Goal: Task Accomplishment & Management: Use online tool/utility

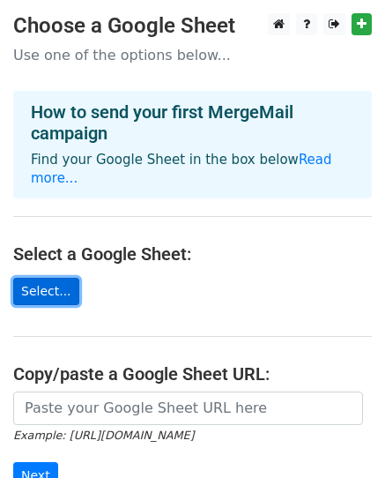
click at [56, 278] on link "Select..." at bounding box center [46, 291] width 66 height 27
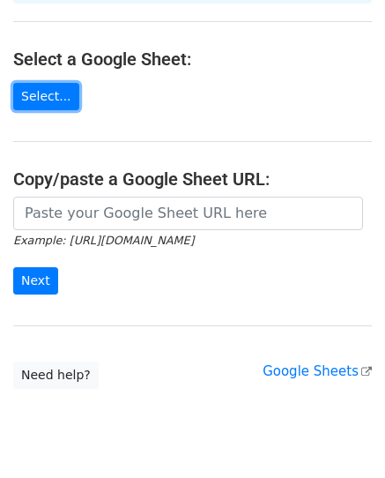
scroll to position [228, 0]
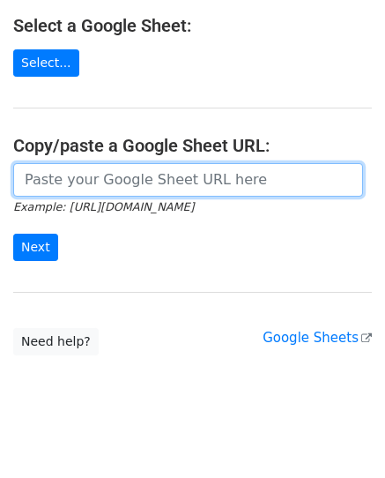
click at [93, 163] on input "url" at bounding box center [188, 179] width 350 height 33
paste input "https://docs.google.com/spreadsheets/d/1CdTj7DrUkw6UJ7I6t30BwXmv7bhLSc_j/edit?g…"
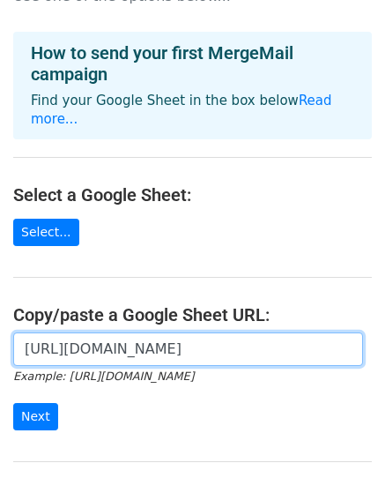
scroll to position [88, 0]
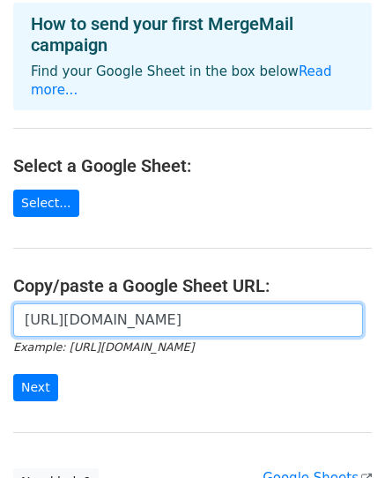
type input "https://docs.google.com/spreadsheets/d/1CdTj7DrUkw6UJ7I6t30BwXmv7bhLSc_j/edit?g…"
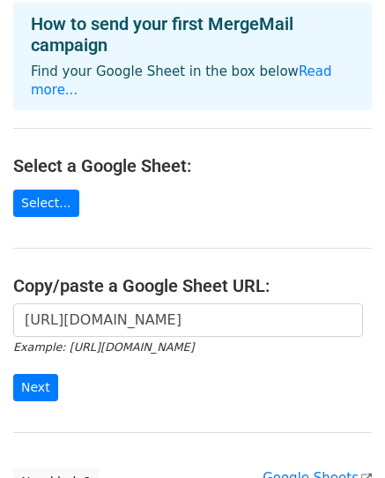
click at [42, 385] on div "https://docs.google.com/spreadsheets/d/1CdTj7DrUkw6UJ7I6t30BwXmv7bhLSc_j/edit?g…" at bounding box center [192, 361] width 385 height 116
click at [45, 375] on input "Next" at bounding box center [35, 387] width 45 height 27
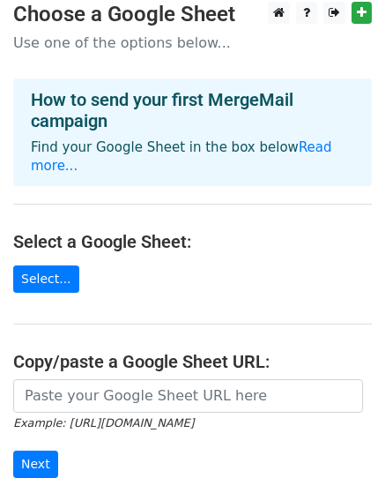
scroll to position [176, 0]
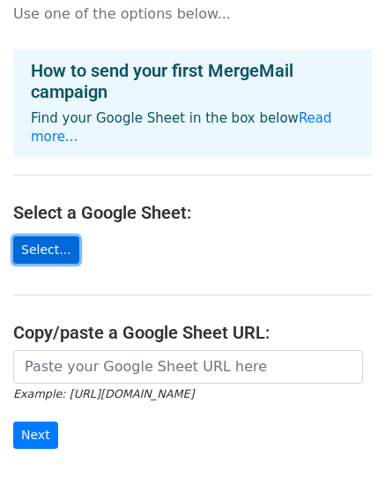
click at [48, 236] on link "Select..." at bounding box center [46, 249] width 66 height 27
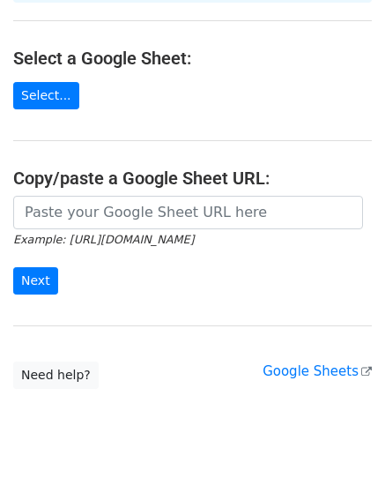
scroll to position [344, 0]
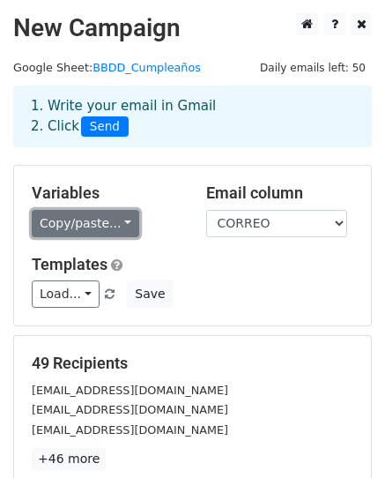
click at [108, 221] on link "Copy/paste..." at bounding box center [86, 223] width 108 height 27
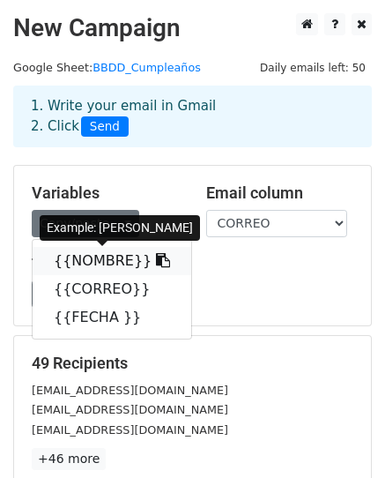
click at [108, 257] on link "{{NOMBRE}}" at bounding box center [112, 261] width 159 height 28
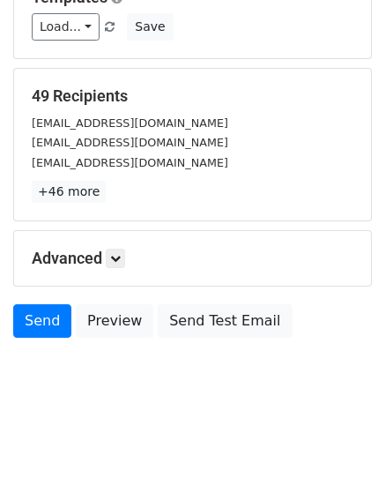
scroll to position [277, 0]
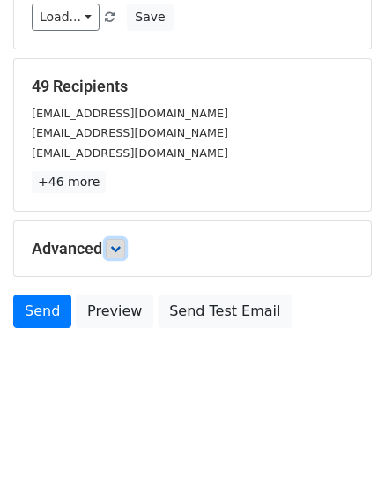
click at [115, 250] on icon at bounding box center [115, 248] width 11 height 11
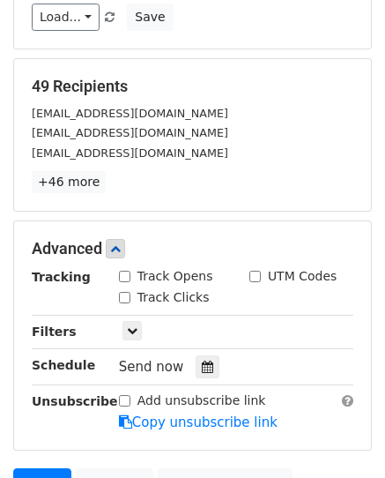
click at [128, 277] on input "Track Opens" at bounding box center [124, 276] width 11 height 11
checkbox input "true"
click at [126, 300] on input "Track Clicks" at bounding box center [124, 297] width 11 height 11
checkbox input "true"
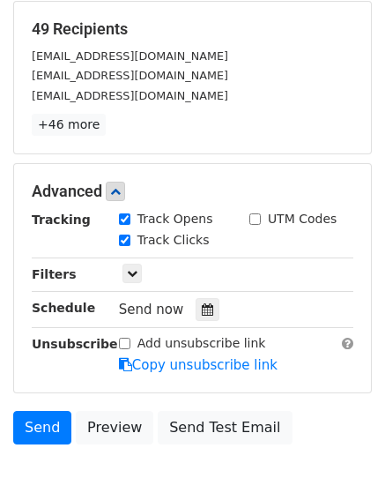
scroll to position [365, 0]
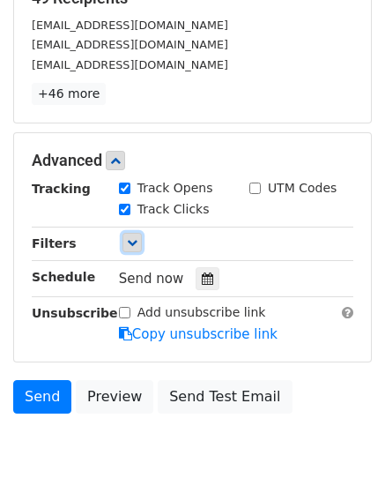
click at [131, 246] on icon at bounding box center [132, 242] width 11 height 11
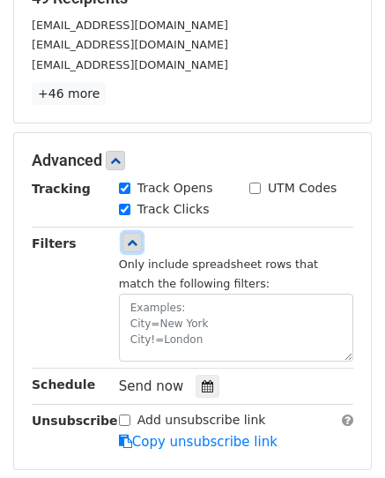
click at [133, 241] on icon at bounding box center [132, 242] width 11 height 11
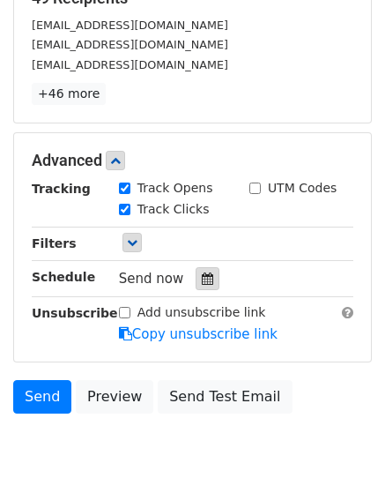
click at [206, 278] on div at bounding box center [208, 278] width 24 height 23
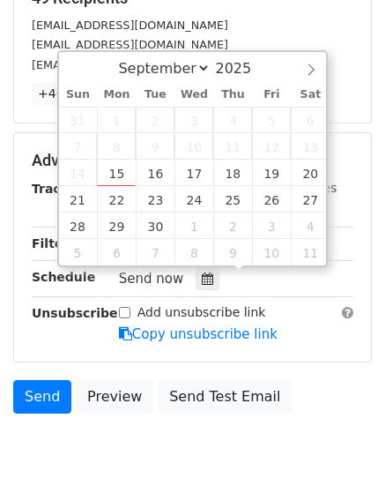
click at [229, 282] on div "Send now" at bounding box center [222, 279] width 207 height 24
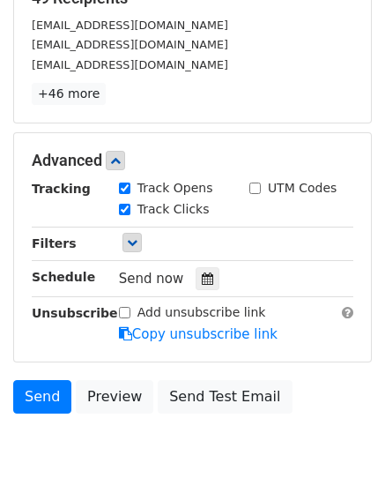
click at [316, 380] on div "Send Preview Send Test Email" at bounding box center [192, 401] width 385 height 42
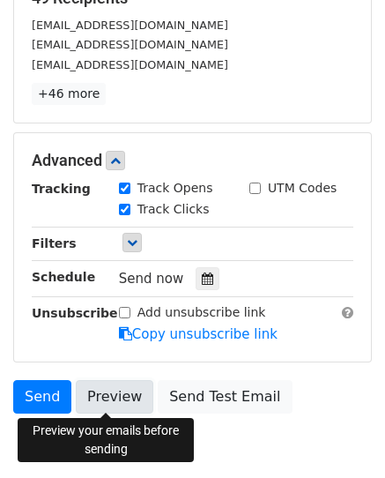
click at [122, 395] on link "Preview" at bounding box center [115, 396] width 78 height 33
click at [116, 392] on link "Preview" at bounding box center [115, 396] width 78 height 33
click at [122, 402] on link "Preview" at bounding box center [115, 396] width 78 height 33
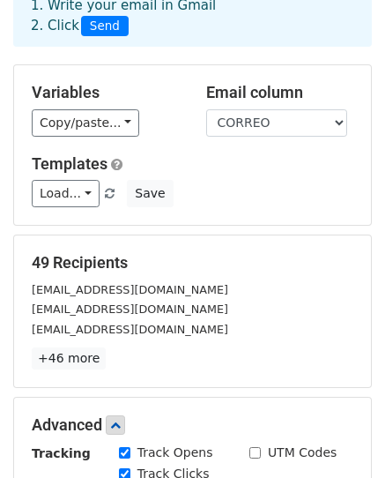
scroll to position [0, 0]
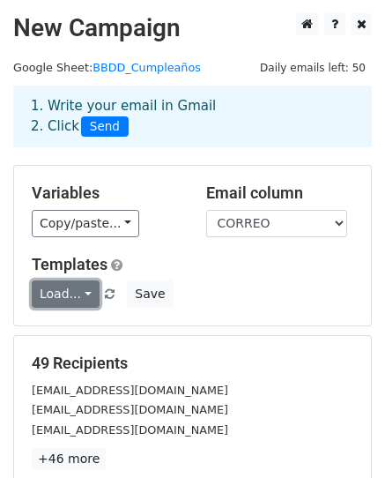
click at [87, 290] on link "Load..." at bounding box center [66, 293] width 68 height 27
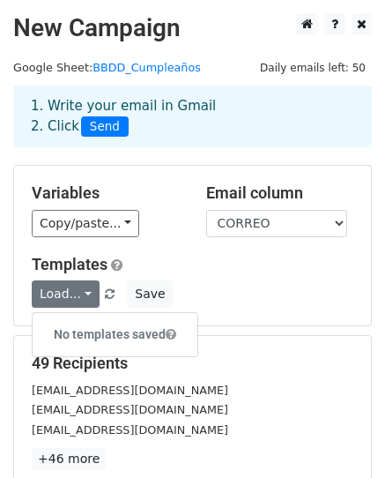
click at [210, 290] on div "Load... No templates saved Save" at bounding box center [193, 293] width 348 height 27
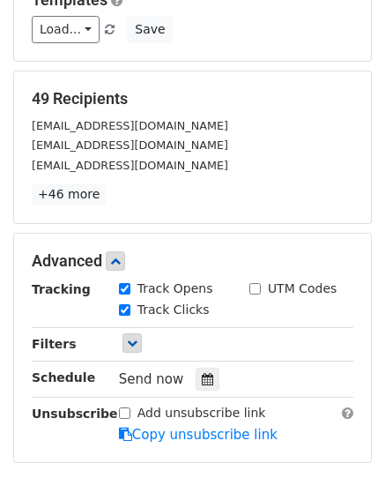
scroll to position [353, 0]
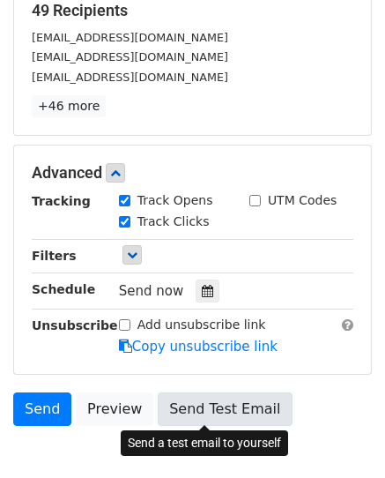
click at [215, 411] on link "Send Test Email" at bounding box center [225, 408] width 134 height 33
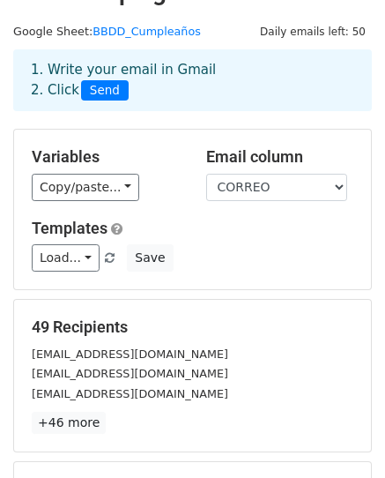
scroll to position [0, 0]
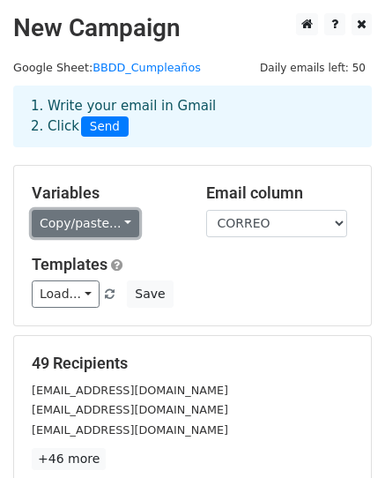
click at [120, 226] on link "Copy/paste..." at bounding box center [86, 223] width 108 height 27
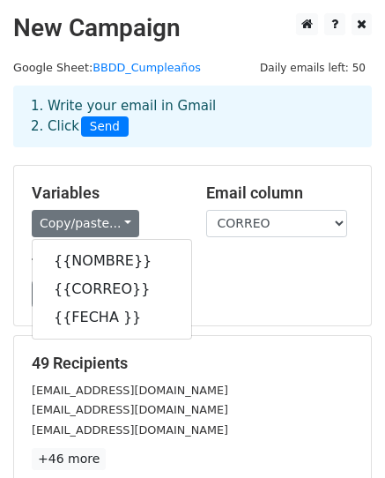
click at [256, 289] on div "Load... No templates saved Save" at bounding box center [193, 293] width 348 height 27
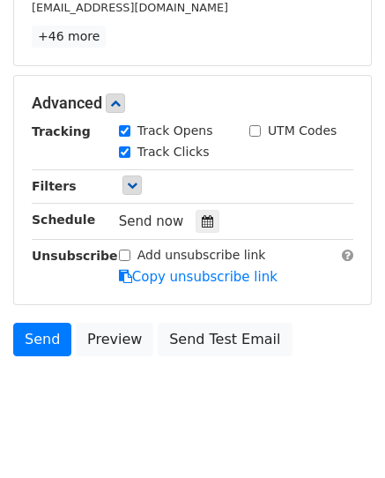
scroll to position [449, 0]
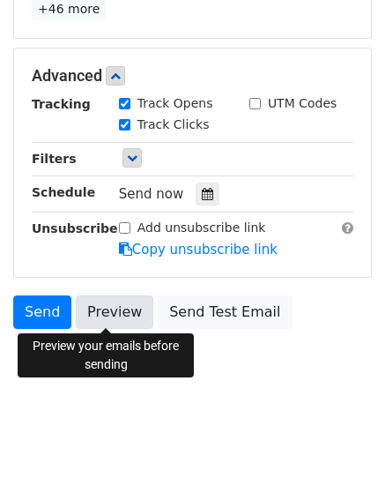
click at [108, 317] on link "Preview" at bounding box center [115, 311] width 78 height 33
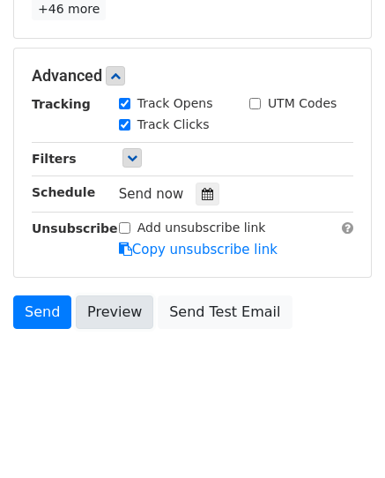
click at [99, 317] on link "Preview" at bounding box center [115, 311] width 78 height 33
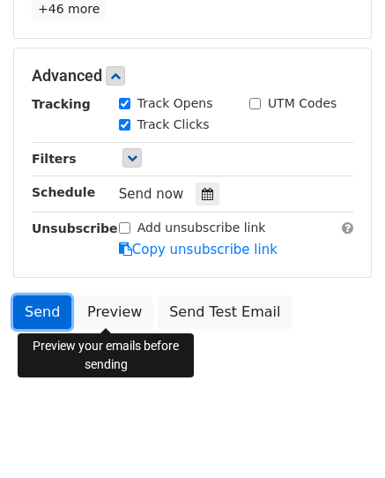
click at [25, 314] on link "Send" at bounding box center [42, 311] width 58 height 33
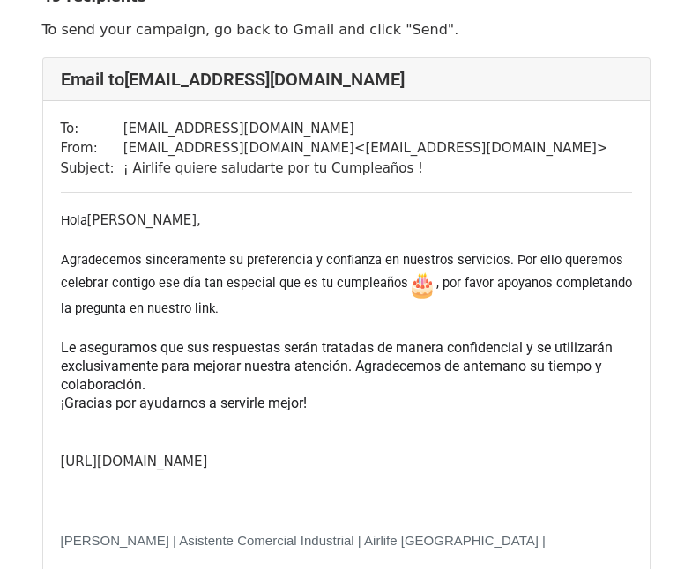
scroll to position [88, 0]
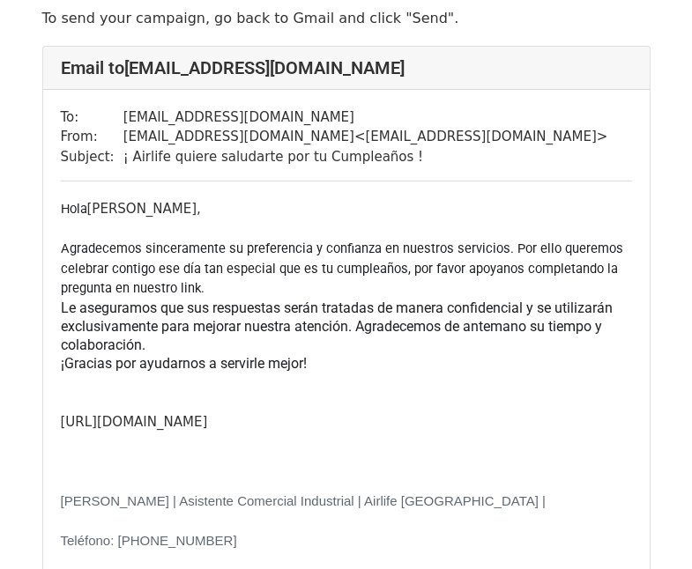
scroll to position [88, 0]
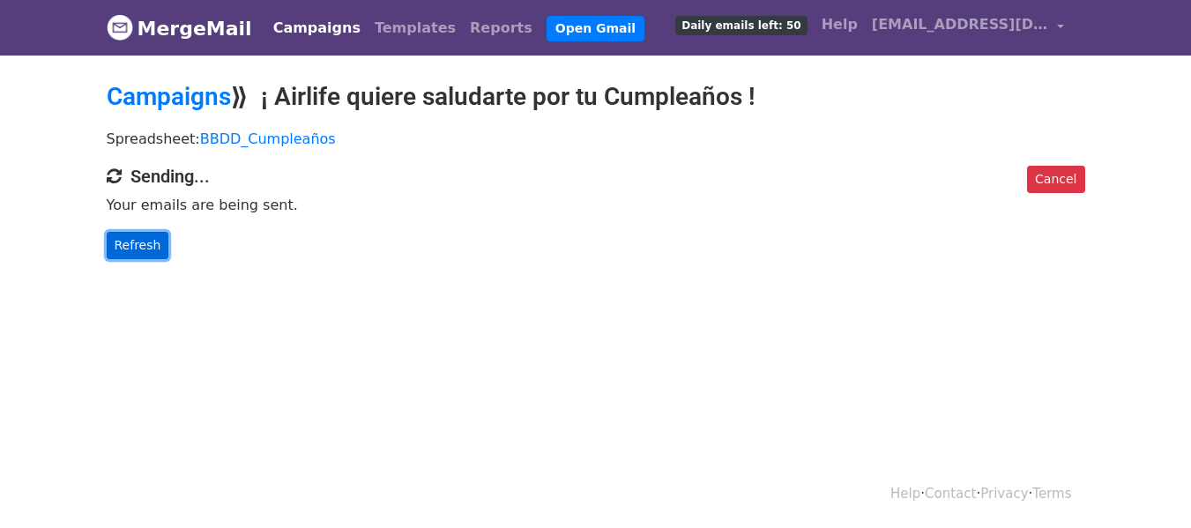
click at [130, 246] on link "Refresh" at bounding box center [138, 245] width 63 height 27
